Goal: Task Accomplishment & Management: Use online tool/utility

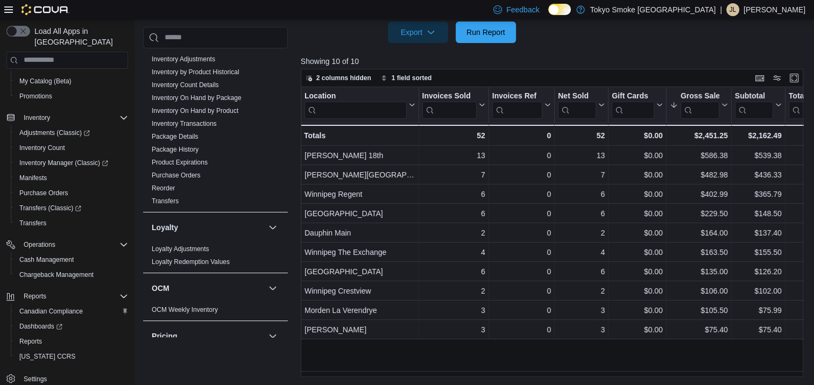
scroll to position [495, 0]
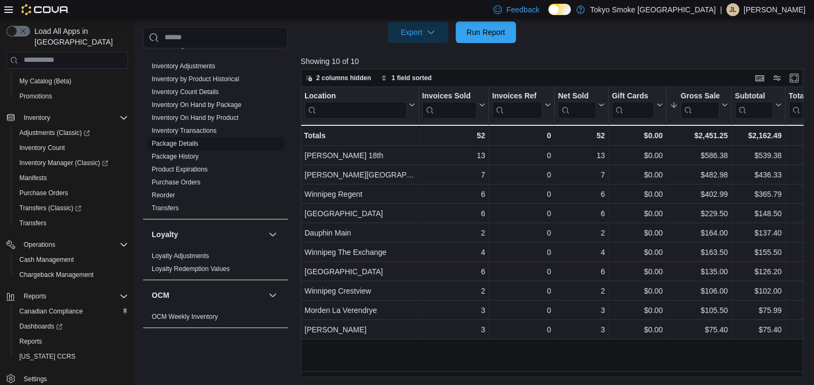
drag, startPoint x: 193, startPoint y: 173, endPoint x: 228, endPoint y: 172, distance: 35.0
click at [193, 179] on link "Purchase Orders" at bounding box center [176, 183] width 49 height 8
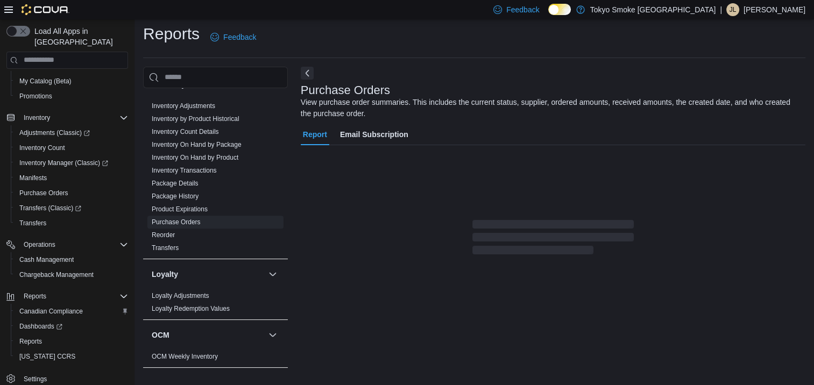
scroll to position [15, 0]
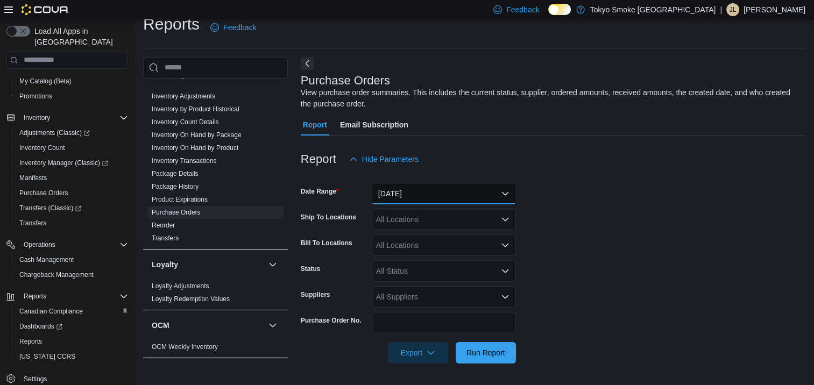
click at [483, 190] on button "[DATE]" at bounding box center [444, 194] width 144 height 22
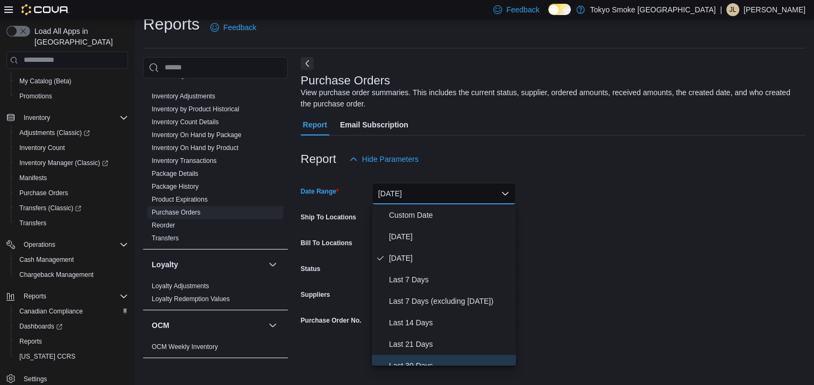
click at [419, 361] on span "Last 30 Days" at bounding box center [450, 365] width 123 height 13
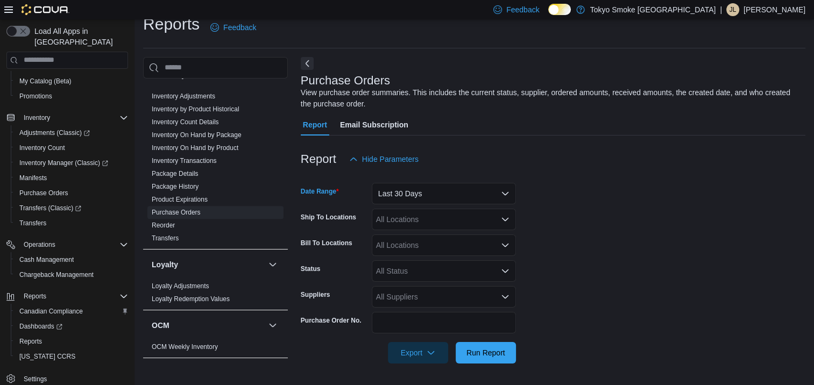
click at [413, 219] on div "All Locations" at bounding box center [444, 220] width 144 height 22
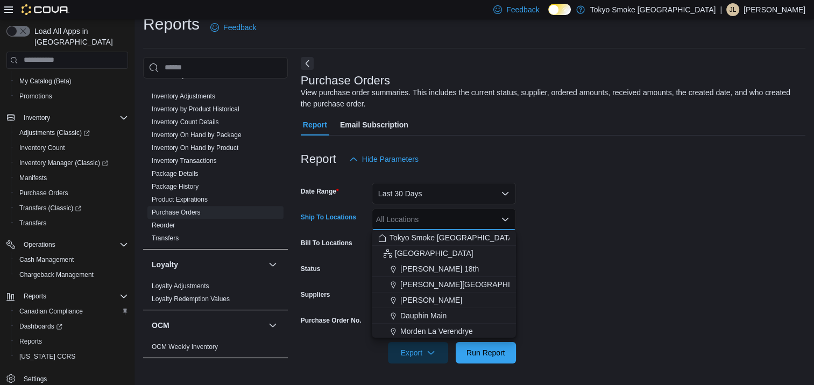
drag, startPoint x: 449, startPoint y: 331, endPoint x: 465, endPoint y: 337, distance: 17.2
click at [450, 331] on span "Morden La Verendrye" at bounding box center [436, 331] width 73 height 11
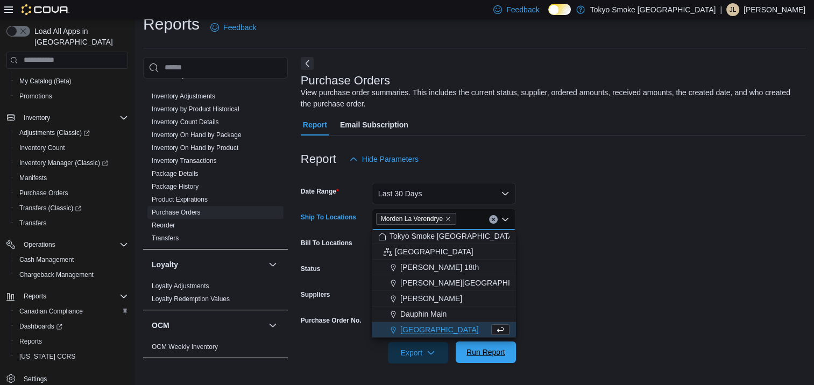
click at [493, 354] on span "Run Report" at bounding box center [485, 352] width 39 height 11
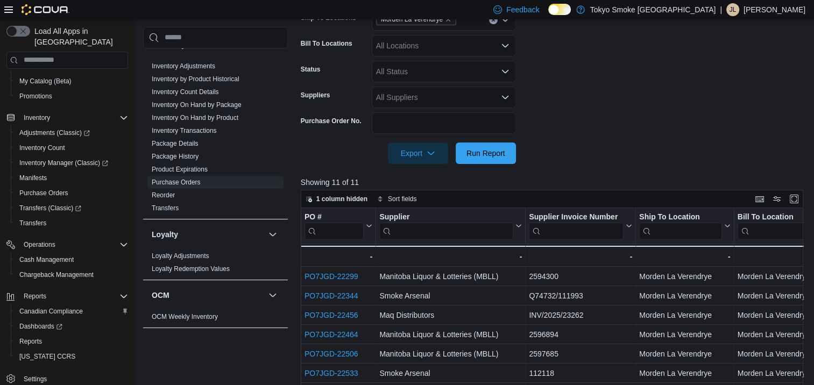
scroll to position [336, 0]
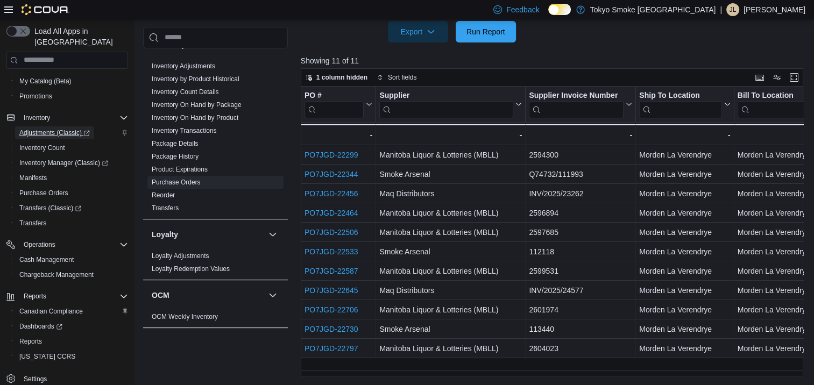
click at [42, 129] on span "Adjustments (Classic)" at bounding box center [54, 133] width 70 height 9
click at [38, 337] on span "Reports" at bounding box center [30, 341] width 23 height 9
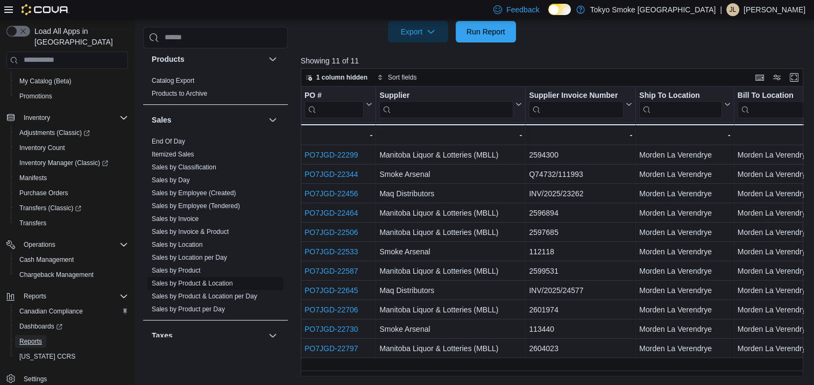
scroll to position [872, 0]
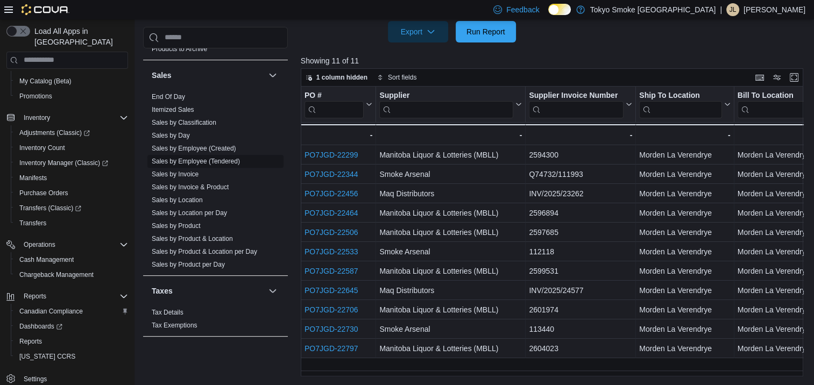
drag, startPoint x: 190, startPoint y: 189, endPoint x: 220, endPoint y: 184, distance: 30.0
click at [191, 196] on link "Sales by Location" at bounding box center [177, 200] width 51 height 8
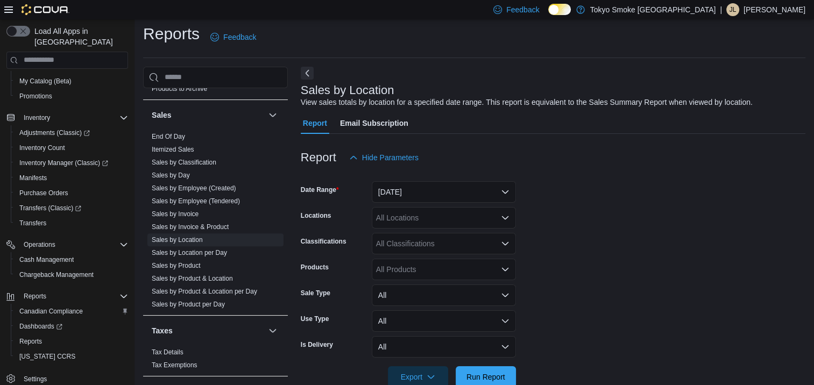
scroll to position [25, 0]
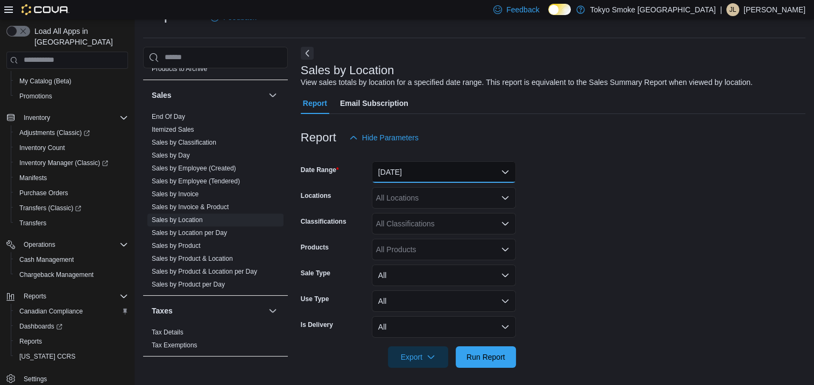
click at [453, 175] on button "[DATE]" at bounding box center [444, 172] width 144 height 22
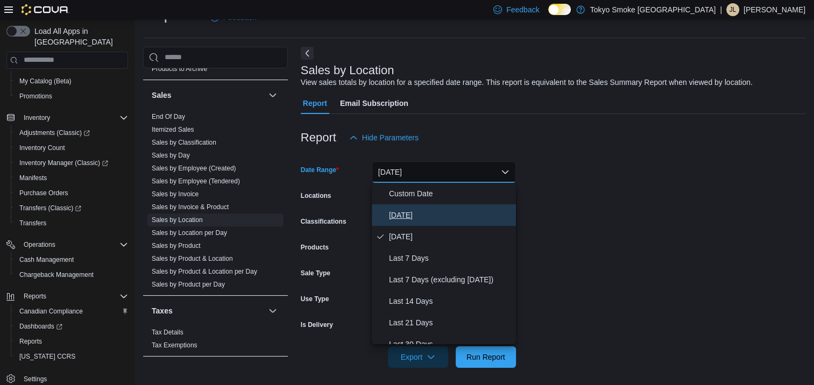
drag, startPoint x: 426, startPoint y: 211, endPoint x: 426, endPoint y: 200, distance: 11.3
click at [426, 211] on span "[DATE]" at bounding box center [450, 215] width 123 height 13
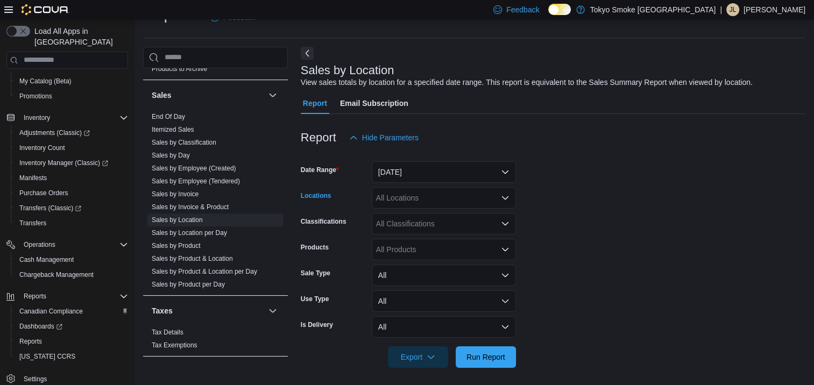
click at [426, 198] on div "All Locations" at bounding box center [444, 198] width 144 height 22
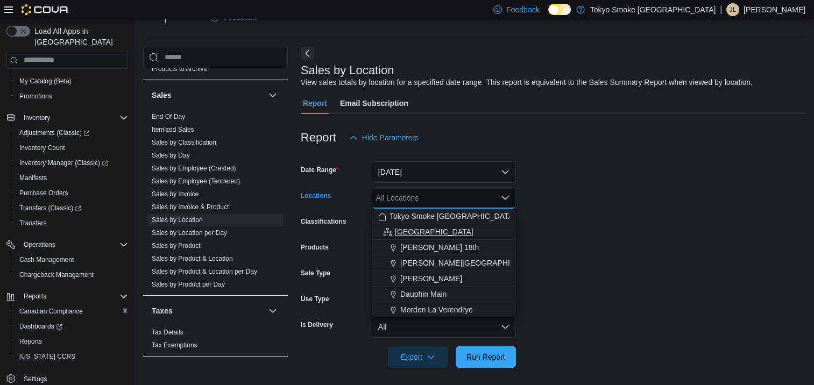
click at [437, 230] on div "[GEOGRAPHIC_DATA]" at bounding box center [443, 231] width 131 height 11
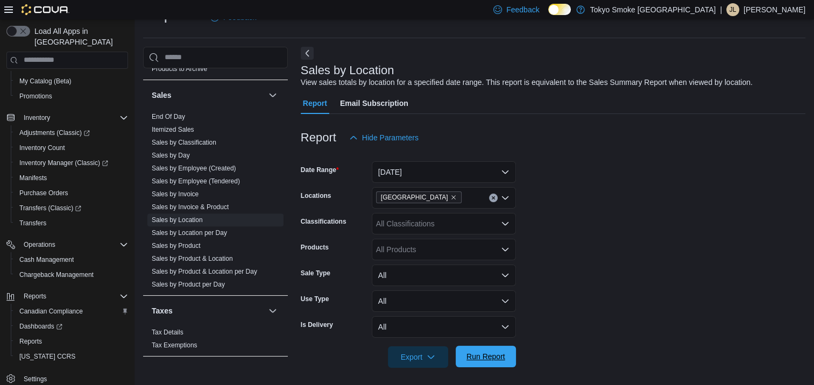
drag, startPoint x: 488, startPoint y: 350, endPoint x: 495, endPoint y: 346, distance: 8.4
click at [488, 350] on span "Run Report" at bounding box center [485, 357] width 47 height 22
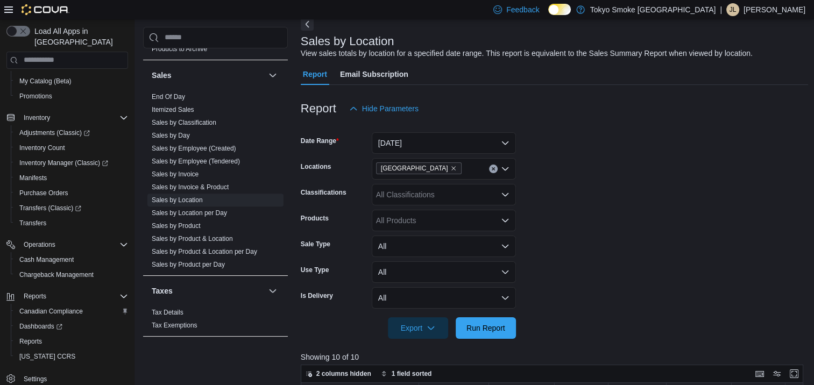
scroll to position [350, 0]
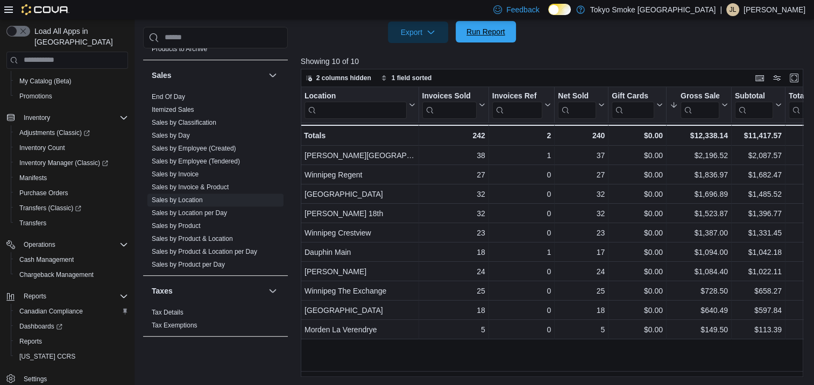
click at [495, 30] on span "Run Report" at bounding box center [485, 31] width 39 height 11
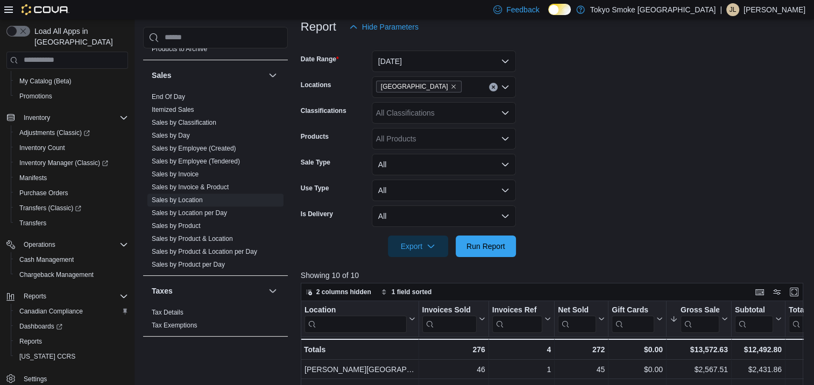
scroll to position [134, 0]
